Goal: Use online tool/utility: Use online tool/utility

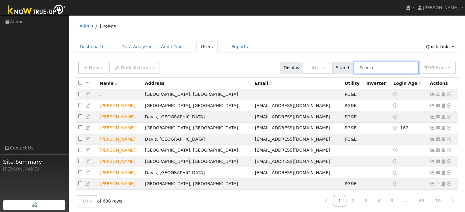
click at [371, 69] on input "text" at bounding box center [386, 68] width 65 height 13
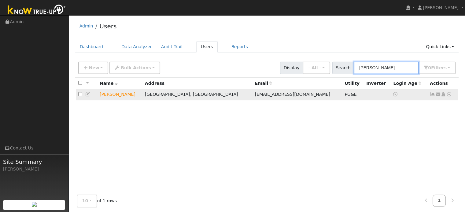
type input "[PERSON_NAME]"
click at [449, 94] on icon at bounding box center [449, 94] width 6 height 4
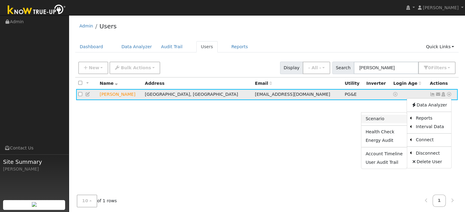
click at [381, 118] on link "Scenario" at bounding box center [384, 119] width 46 height 9
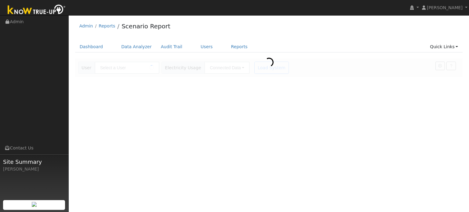
type input "[PERSON_NAME]"
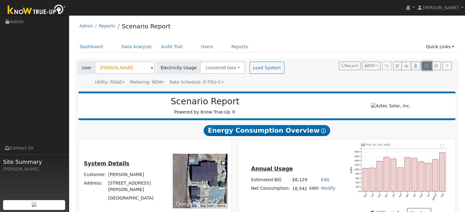
click at [428, 68] on button "button" at bounding box center [426, 66] width 9 height 9
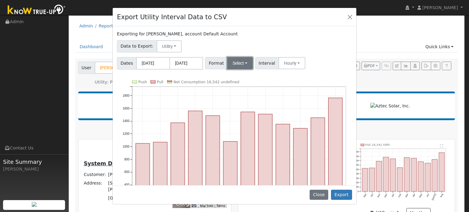
click at [227, 64] on button "Select" at bounding box center [240, 63] width 26 height 12
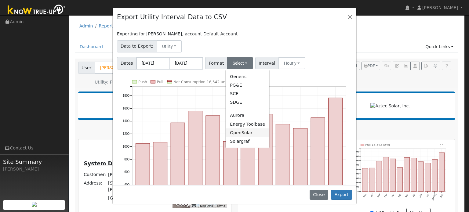
click at [232, 135] on link "OpenSolar" at bounding box center [248, 133] width 44 height 9
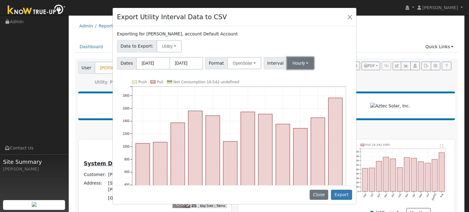
click at [295, 61] on button "Hourly" at bounding box center [300, 63] width 27 height 12
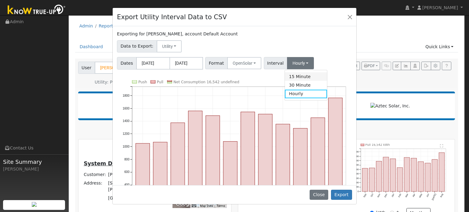
click at [294, 79] on link "15 Minute" at bounding box center [306, 76] width 42 height 9
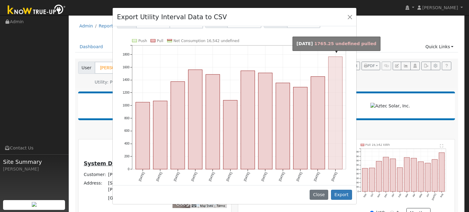
scroll to position [43, 0]
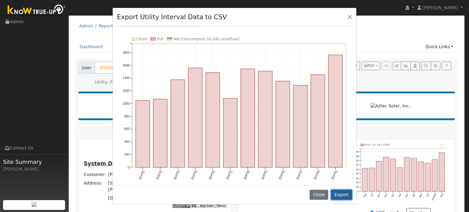
click at [344, 197] on button "Export" at bounding box center [341, 195] width 21 height 10
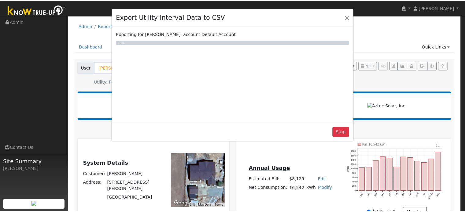
scroll to position [0, 0]
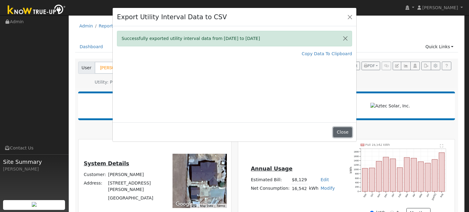
click at [343, 132] on button "Close" at bounding box center [342, 132] width 19 height 10
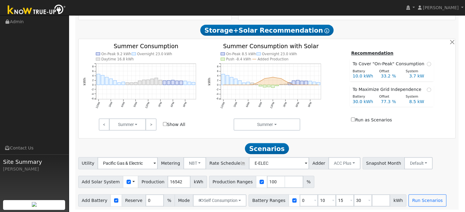
scroll to position [206, 0]
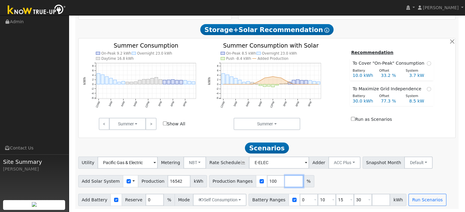
click at [285, 179] on input "number" at bounding box center [294, 181] width 18 height 12
type input "75"
type input "100"
click at [347, 181] on div "Add Solar System Use CSV Data Production 16542 kWh Production Ranges 75 100 %" at bounding box center [267, 180] width 380 height 14
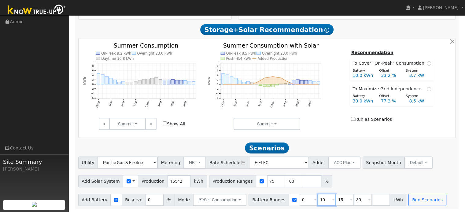
drag, startPoint x: 314, startPoint y: 201, endPoint x: 302, endPoint y: 199, distance: 11.5
click at [303, 200] on div "Battery Ranges 0 Overrides Reserve % Mode None None Self Consumption Peak Savin…" at bounding box center [327, 200] width 158 height 12
type input "15"
type input "30"
type input "15"
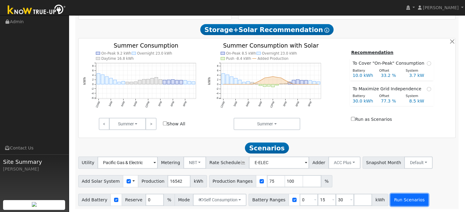
click at [393, 201] on button "Run Scenarios" at bounding box center [409, 200] width 38 height 12
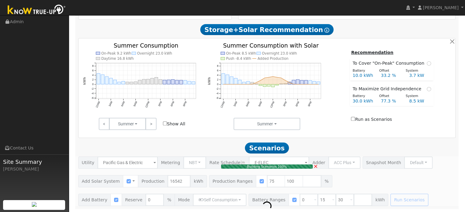
type input "8.3"
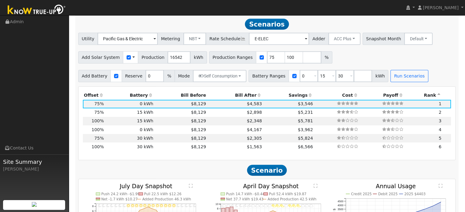
scroll to position [330, 0]
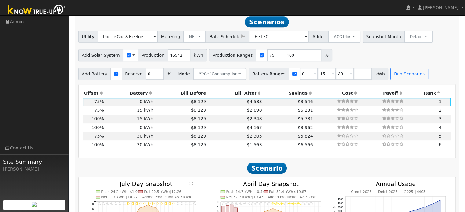
click at [242, 96] on th "Bill After" at bounding box center [235, 93] width 56 height 9
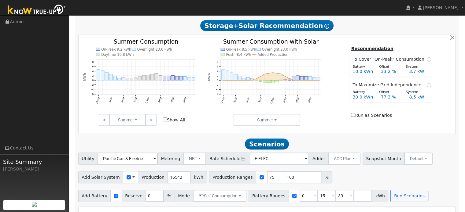
scroll to position [86, 0]
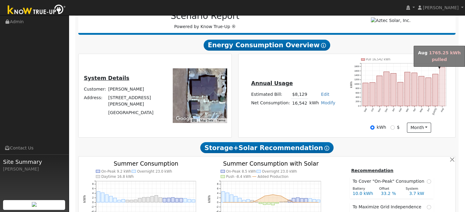
click at [442, 90] on rect "onclick=""" at bounding box center [442, 86] width 6 height 39
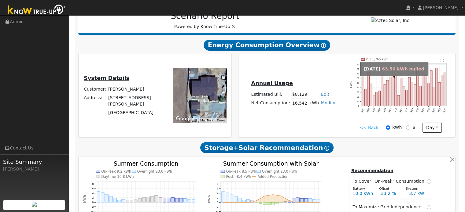
click at [390, 95] on rect "onclick=""" at bounding box center [390, 91] width 2 height 29
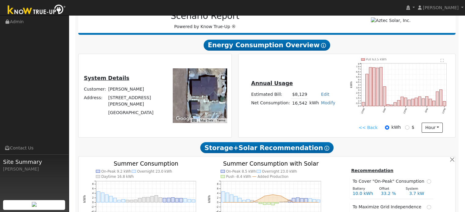
click at [369, 129] on link "<< Back" at bounding box center [367, 128] width 19 height 6
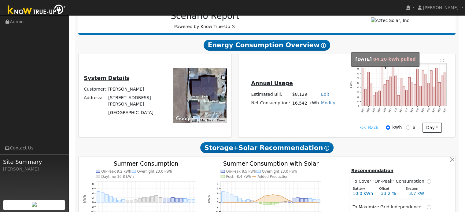
click at [381, 96] on rect "onclick=""" at bounding box center [382, 86] width 2 height 39
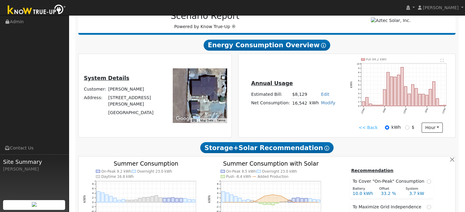
click at [364, 131] on link "<< Back" at bounding box center [367, 128] width 19 height 6
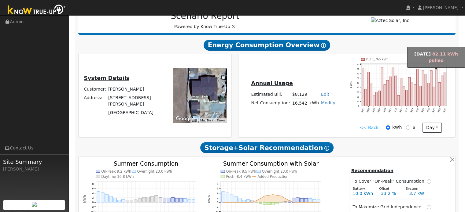
click at [436, 76] on rect "onclick=""" at bounding box center [436, 87] width 2 height 38
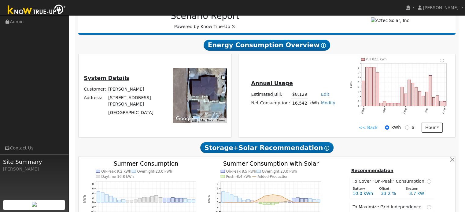
click at [373, 128] on link "<< Back" at bounding box center [367, 128] width 19 height 6
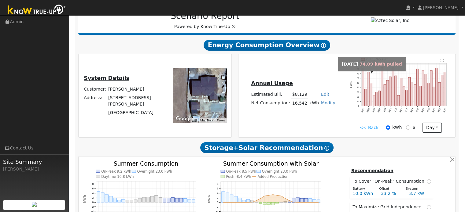
click at [368, 90] on rect "onclick=""" at bounding box center [368, 89] width 2 height 34
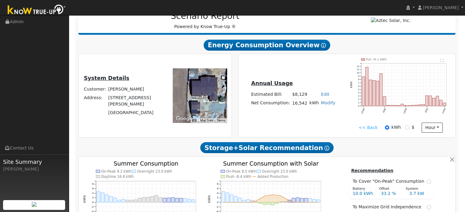
click at [366, 129] on link "<< Back" at bounding box center [367, 128] width 19 height 6
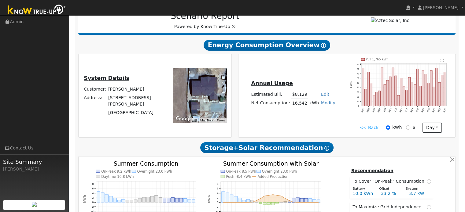
click at [366, 128] on link "<< Back" at bounding box center [368, 128] width 19 height 6
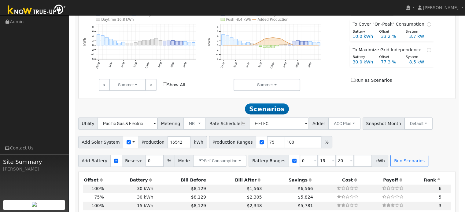
scroll to position [299, 0]
